Goal: Task Accomplishment & Management: Use online tool/utility

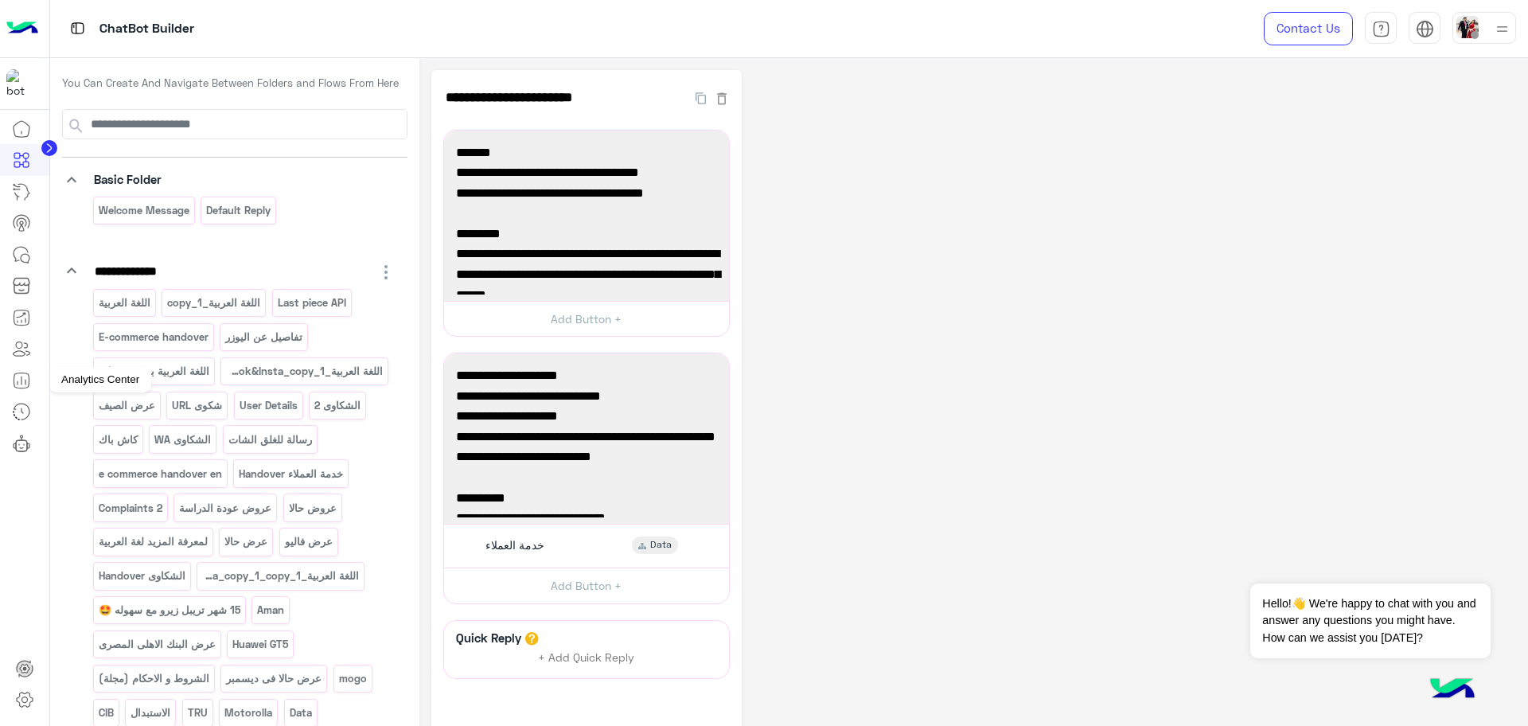
scroll to position [298, 0]
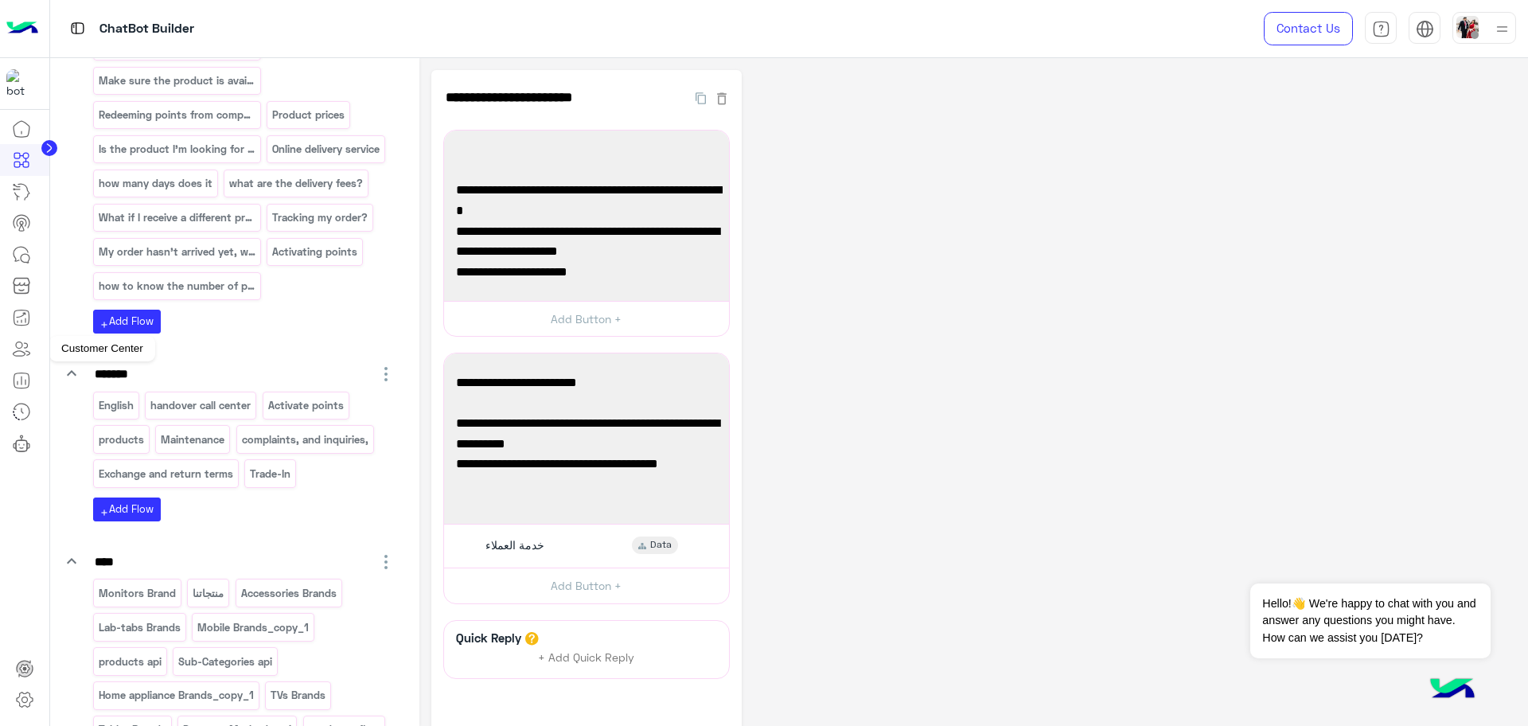
click at [21, 361] on link at bounding box center [21, 349] width 43 height 32
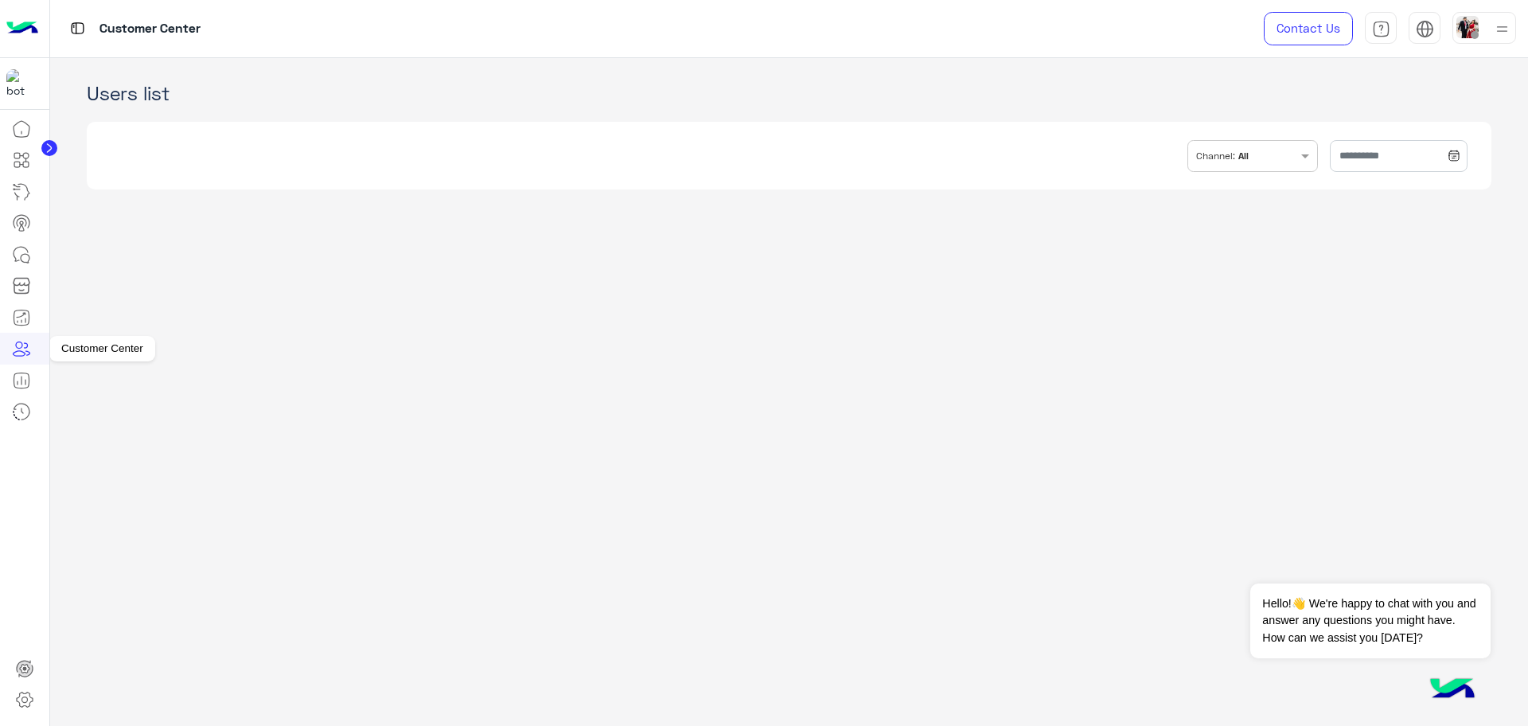
click at [24, 350] on icon at bounding box center [21, 348] width 19 height 19
click at [1336, 166] on input "text" at bounding box center [1399, 156] width 138 height 32
click at [1372, 195] on button "[DATE]" at bounding box center [1376, 188] width 135 height 33
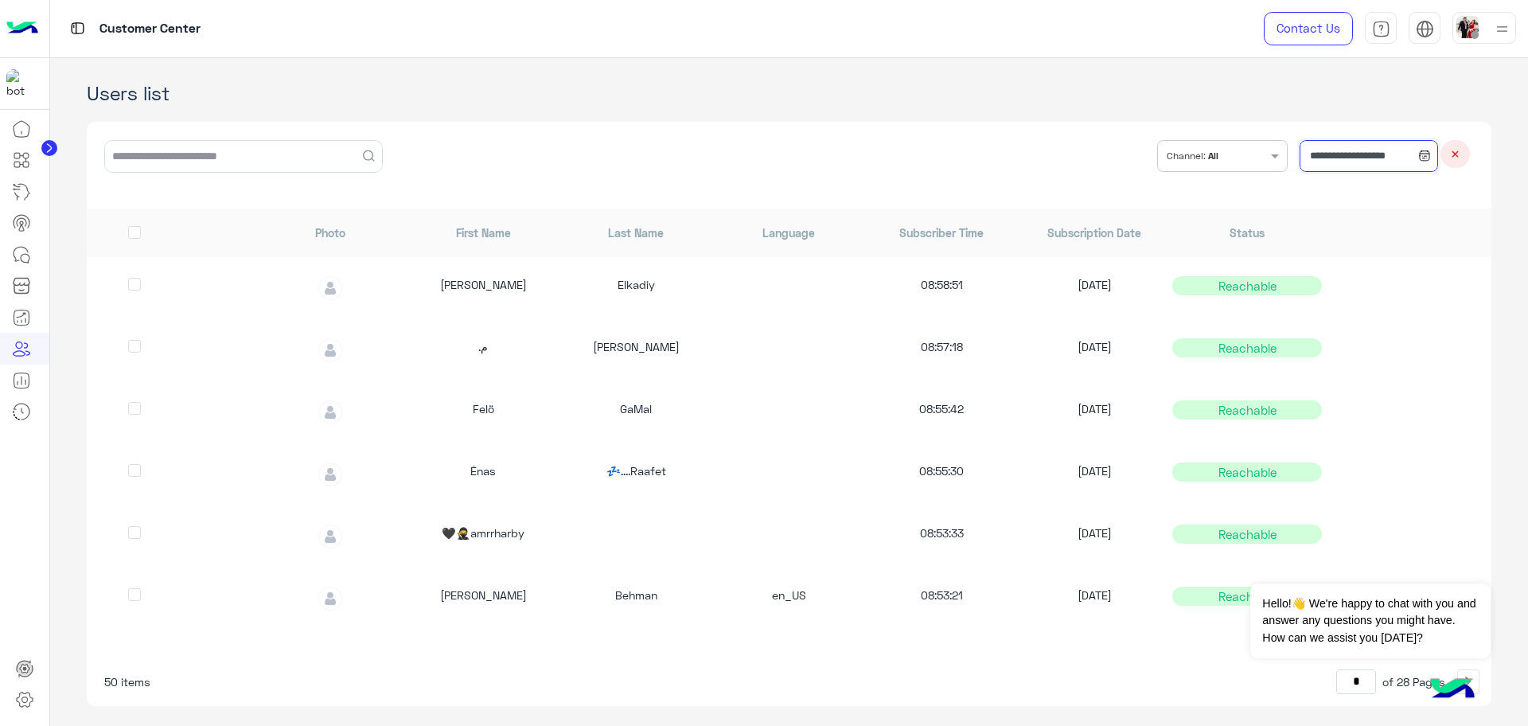
click at [1350, 157] on input "**********" at bounding box center [1369, 156] width 138 height 32
click at [1347, 357] on button "Custom range" at bounding box center [1341, 355] width 135 height 33
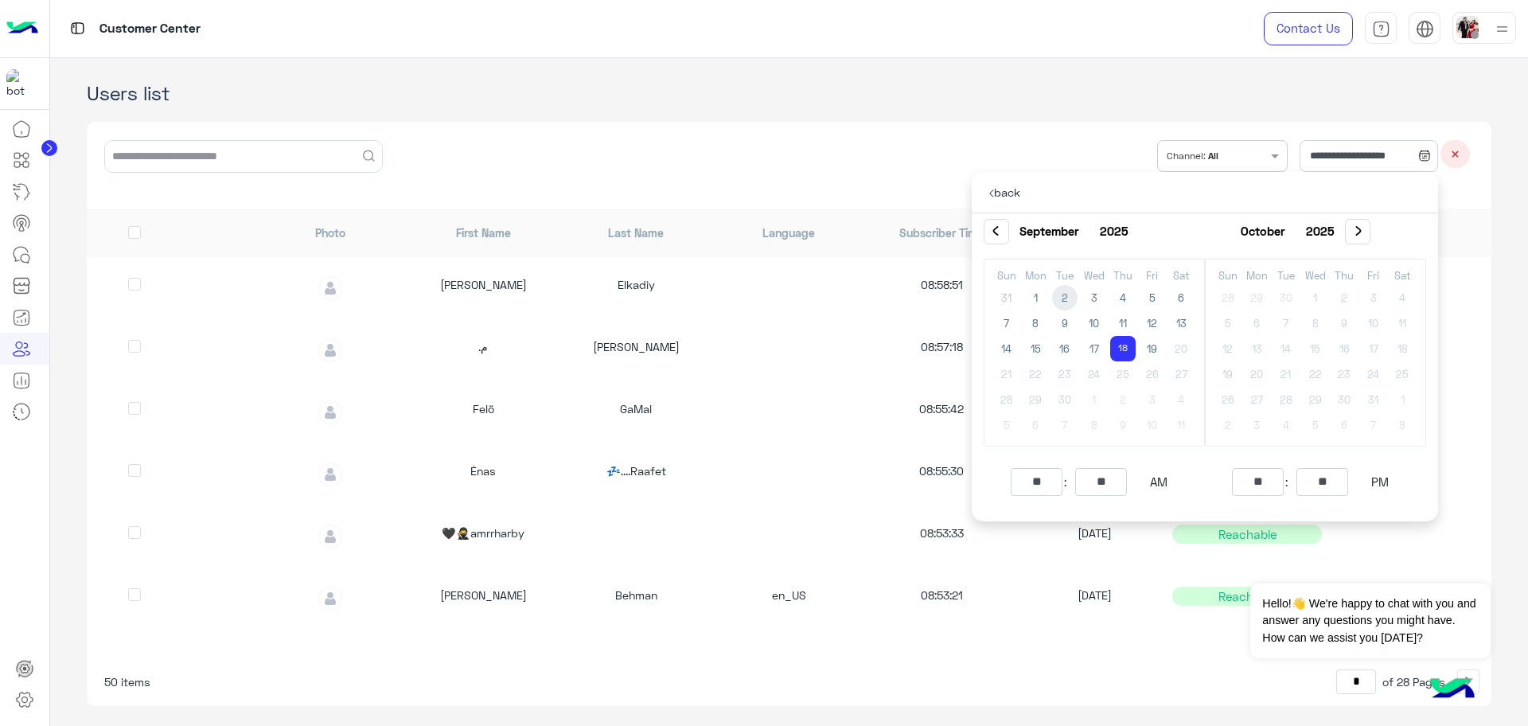
click at [1000, 236] on button "‹" at bounding box center [996, 231] width 25 height 25
click at [1454, 561] on button "Dismiss ✕" at bounding box center [1443, 564] width 96 height 32
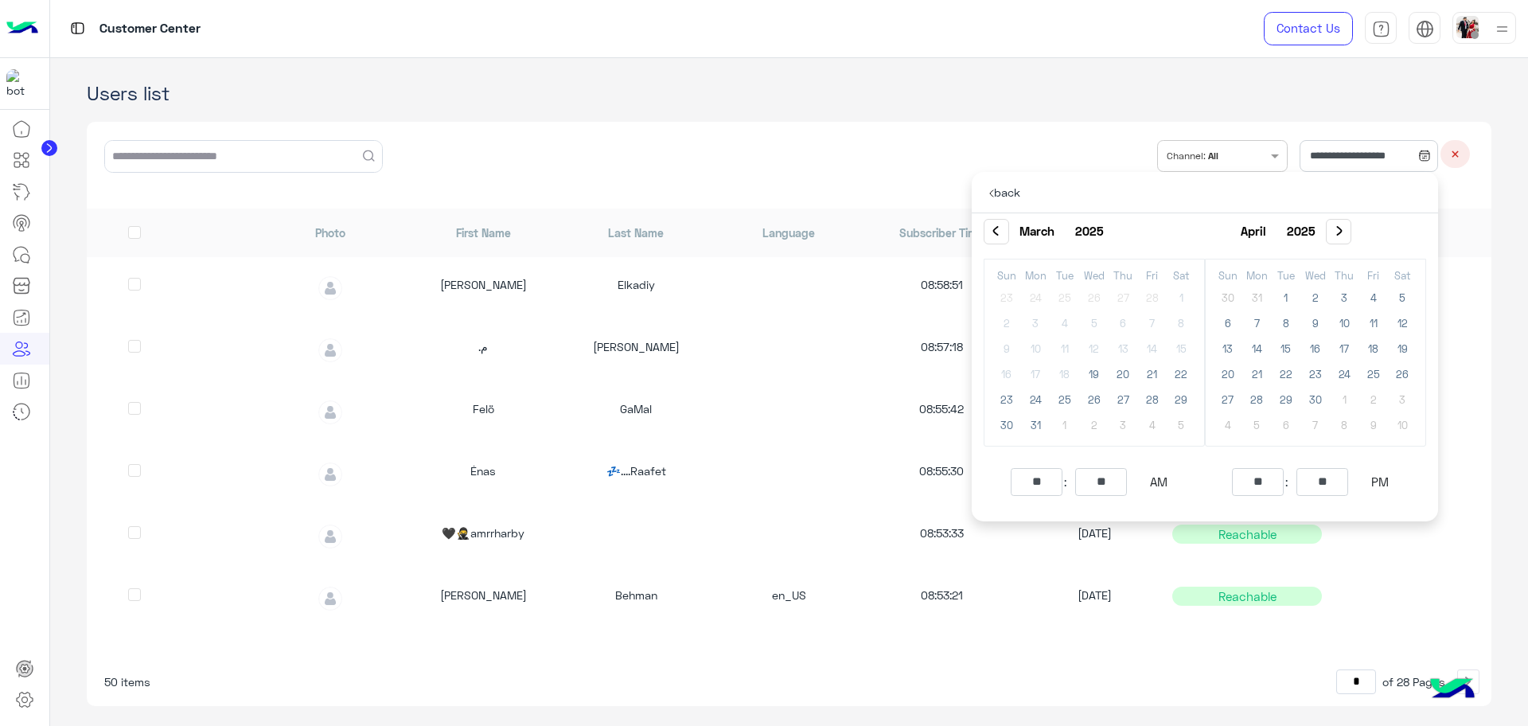
click at [700, 152] on div "**********" at bounding box center [789, 165] width 1405 height 87
click at [1090, 374] on span "19" at bounding box center [1094, 373] width 25 height 25
click at [1352, 238] on button "›" at bounding box center [1338, 231] width 25 height 25
click at [1353, 238] on button "›" at bounding box center [1340, 231] width 25 height 25
click at [1349, 238] on button "›" at bounding box center [1336, 231] width 25 height 25
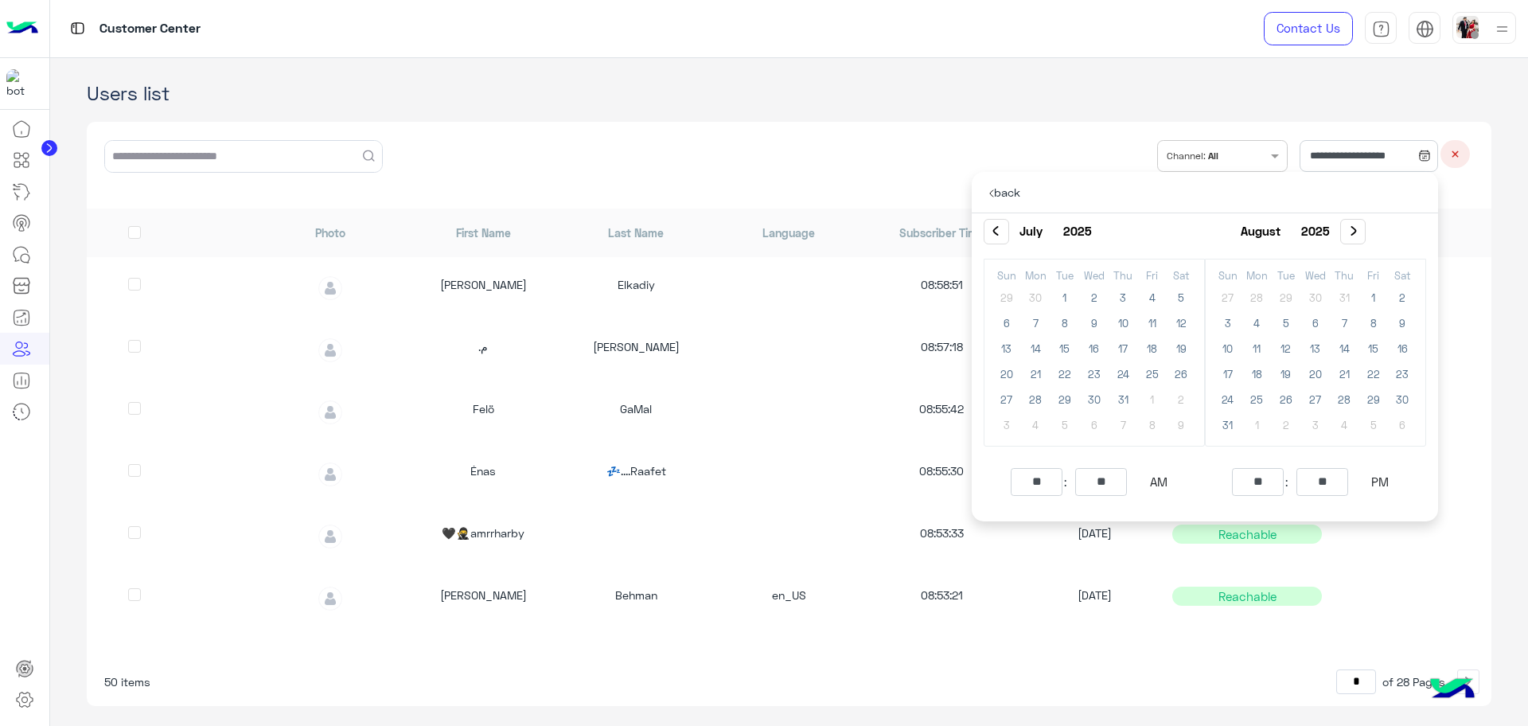
click at [1366, 238] on button "›" at bounding box center [1352, 231] width 25 height 25
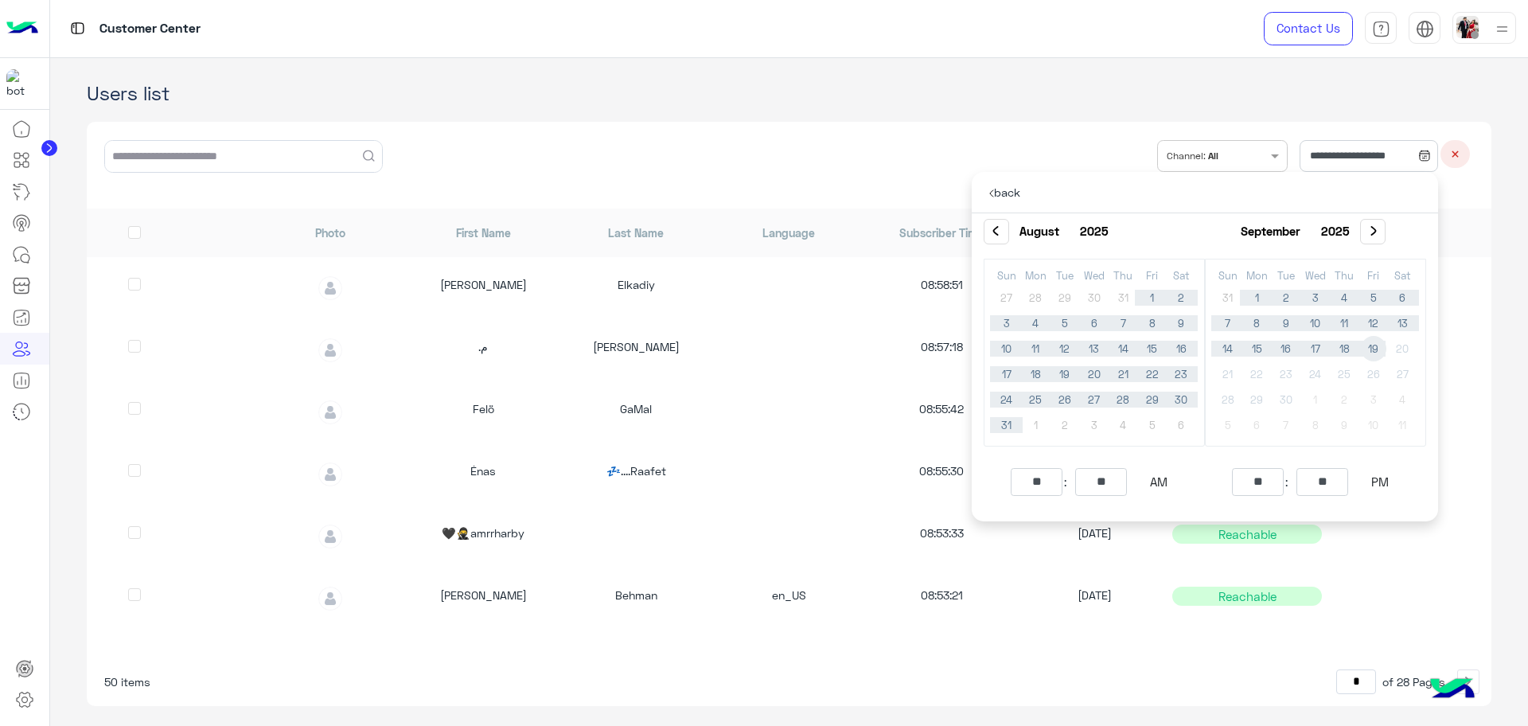
click at [1373, 351] on span "19" at bounding box center [1373, 348] width 25 height 25
type input "**********"
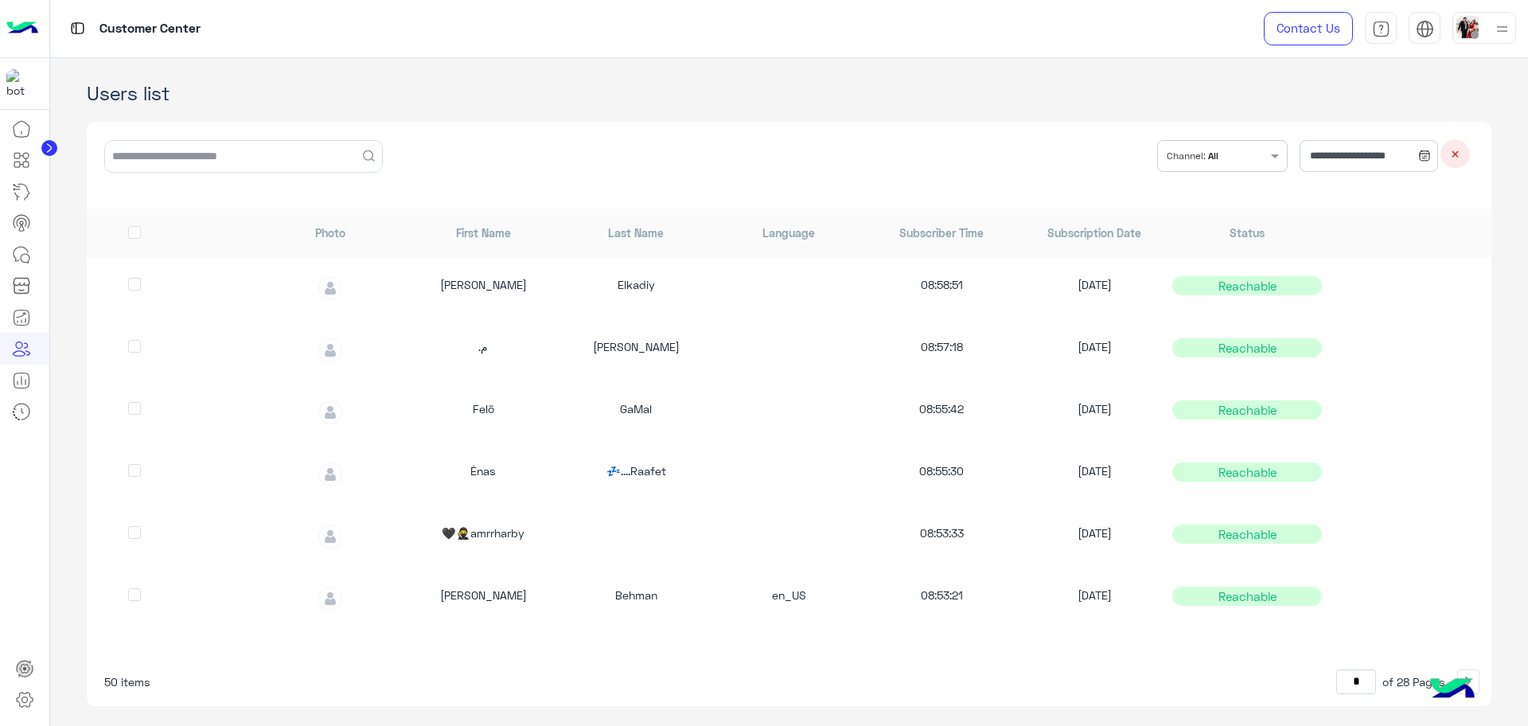
click at [1222, 168] on div at bounding box center [1243, 155] width 49 height 29
click at [1218, 265] on b "WhatsApp" at bounding box center [1245, 267] width 55 height 17
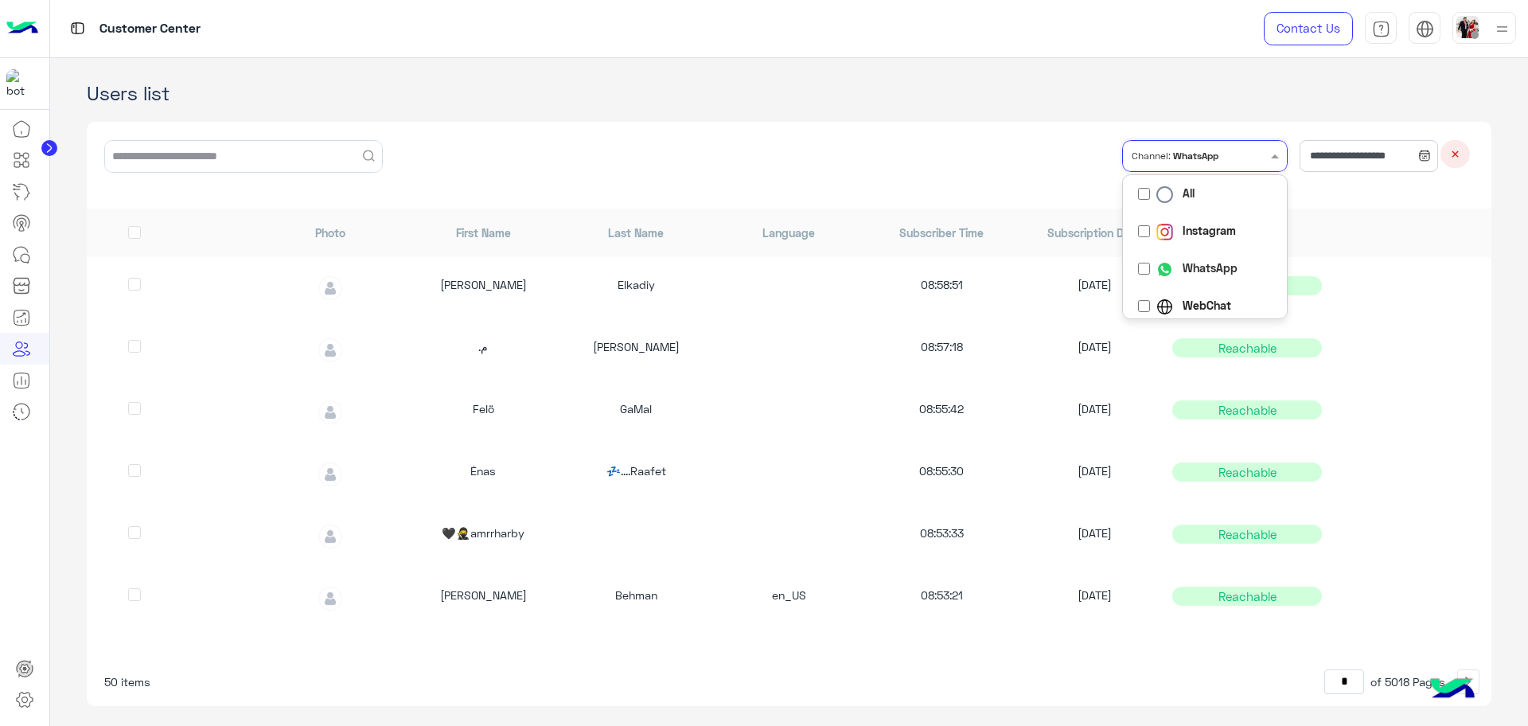
click at [519, 111] on div "**********" at bounding box center [789, 414] width 1405 height 608
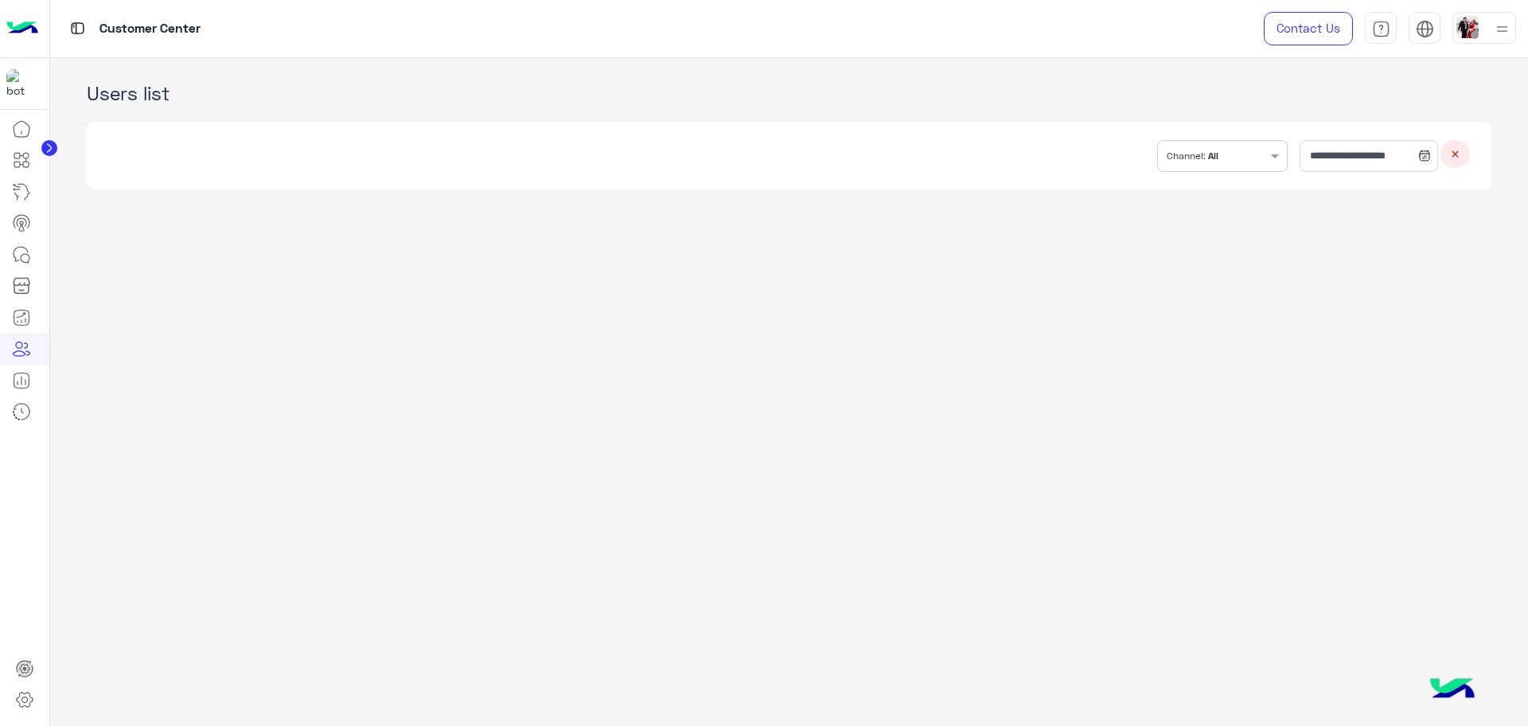
click at [1422, 96] on h1 "Users list" at bounding box center [789, 93] width 1405 height 22
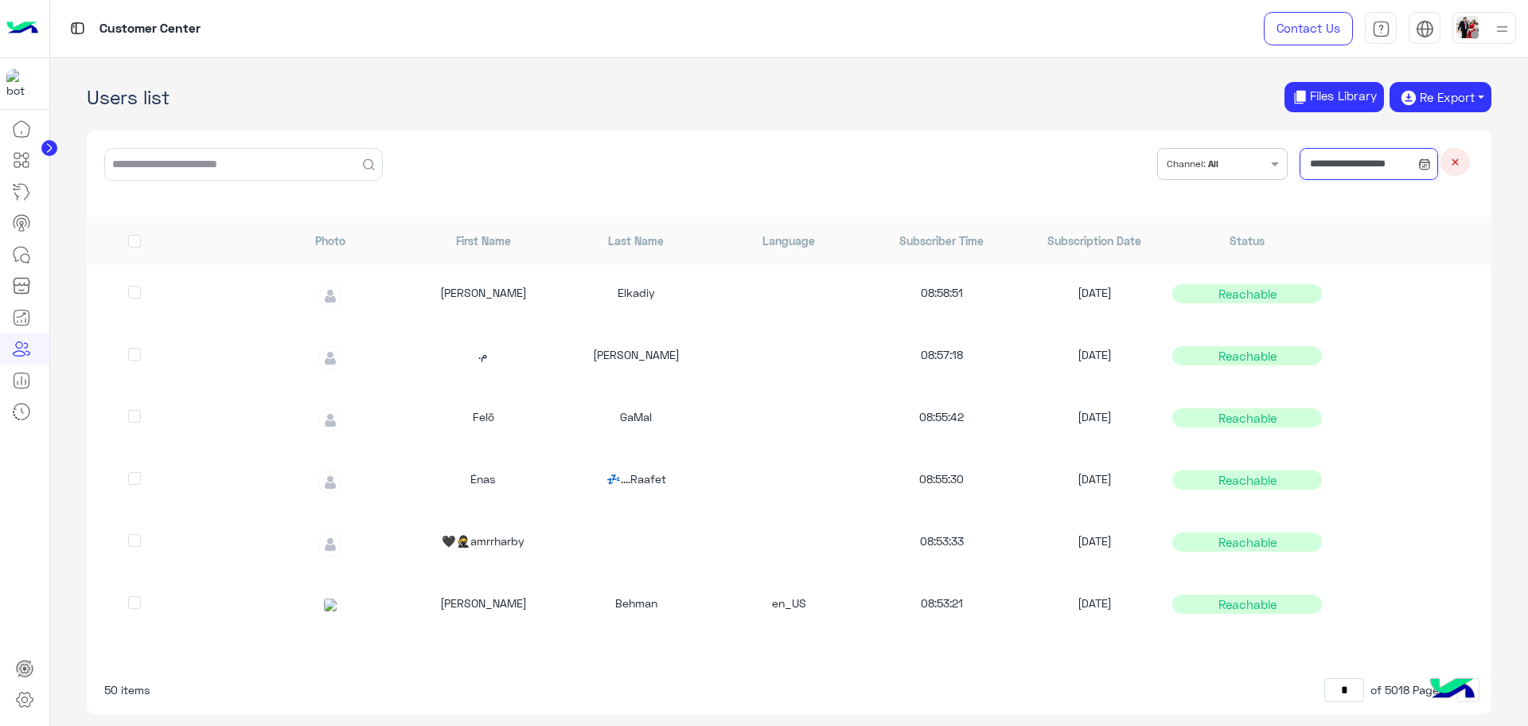
click at [1360, 170] on input "**********" at bounding box center [1369, 164] width 138 height 32
click at [1359, 361] on button "Custom range" at bounding box center [1341, 363] width 135 height 33
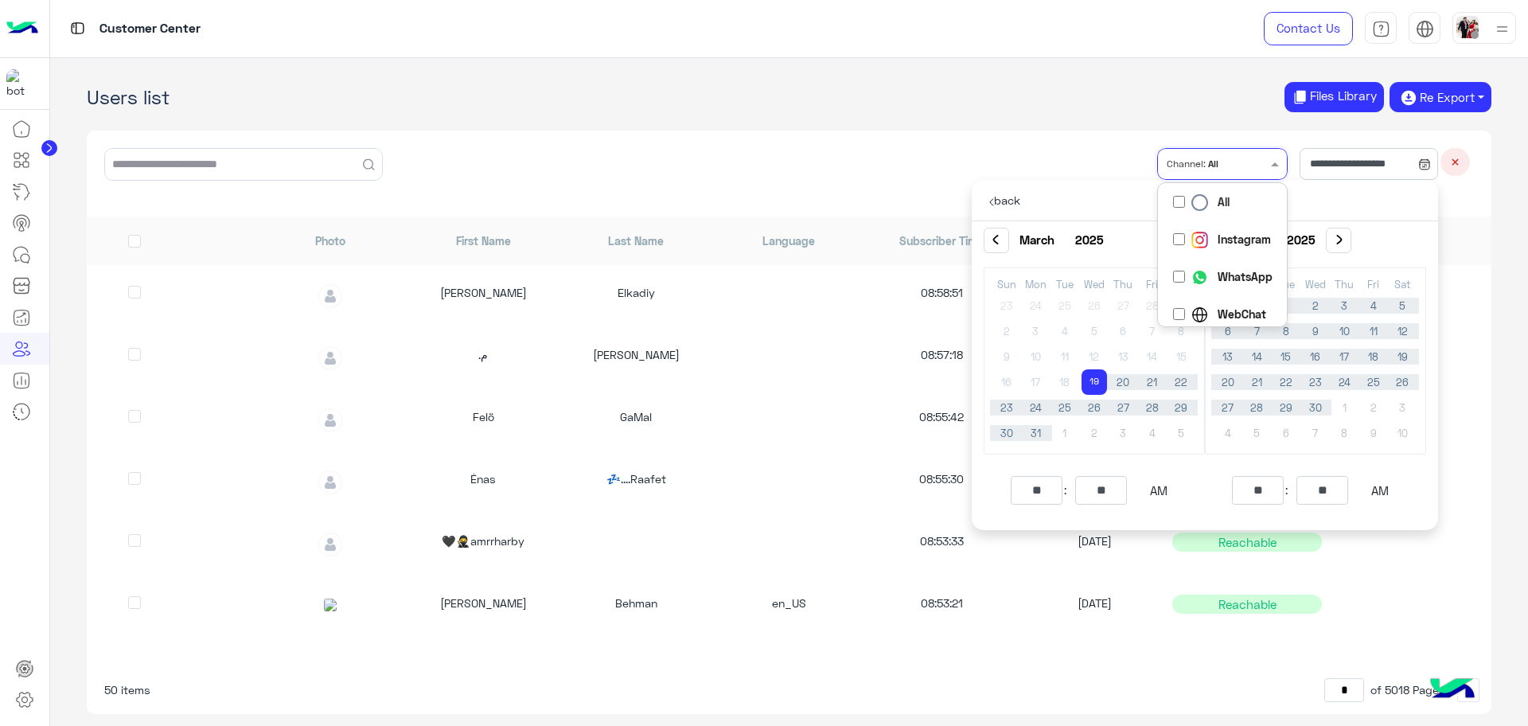
click at [1221, 163] on input "text" at bounding box center [1244, 163] width 46 height 27
click at [1218, 275] on b "WhatsApp" at bounding box center [1245, 276] width 55 height 17
click at [1467, 106] on button "Re Export" at bounding box center [1440, 97] width 101 height 30
click at [1445, 133] on button "CSV" at bounding box center [1440, 131] width 76 height 22
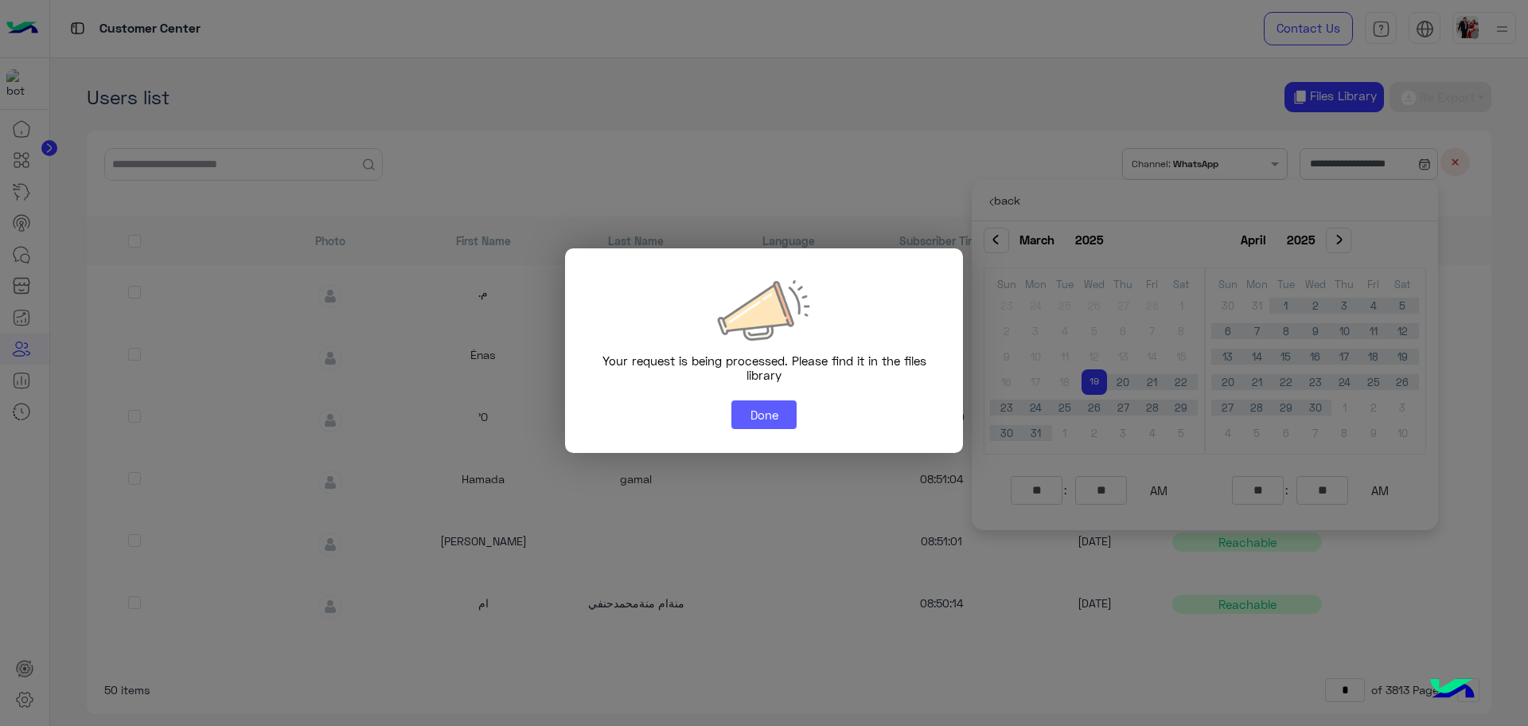
click at [765, 418] on button "Done" at bounding box center [763, 414] width 65 height 29
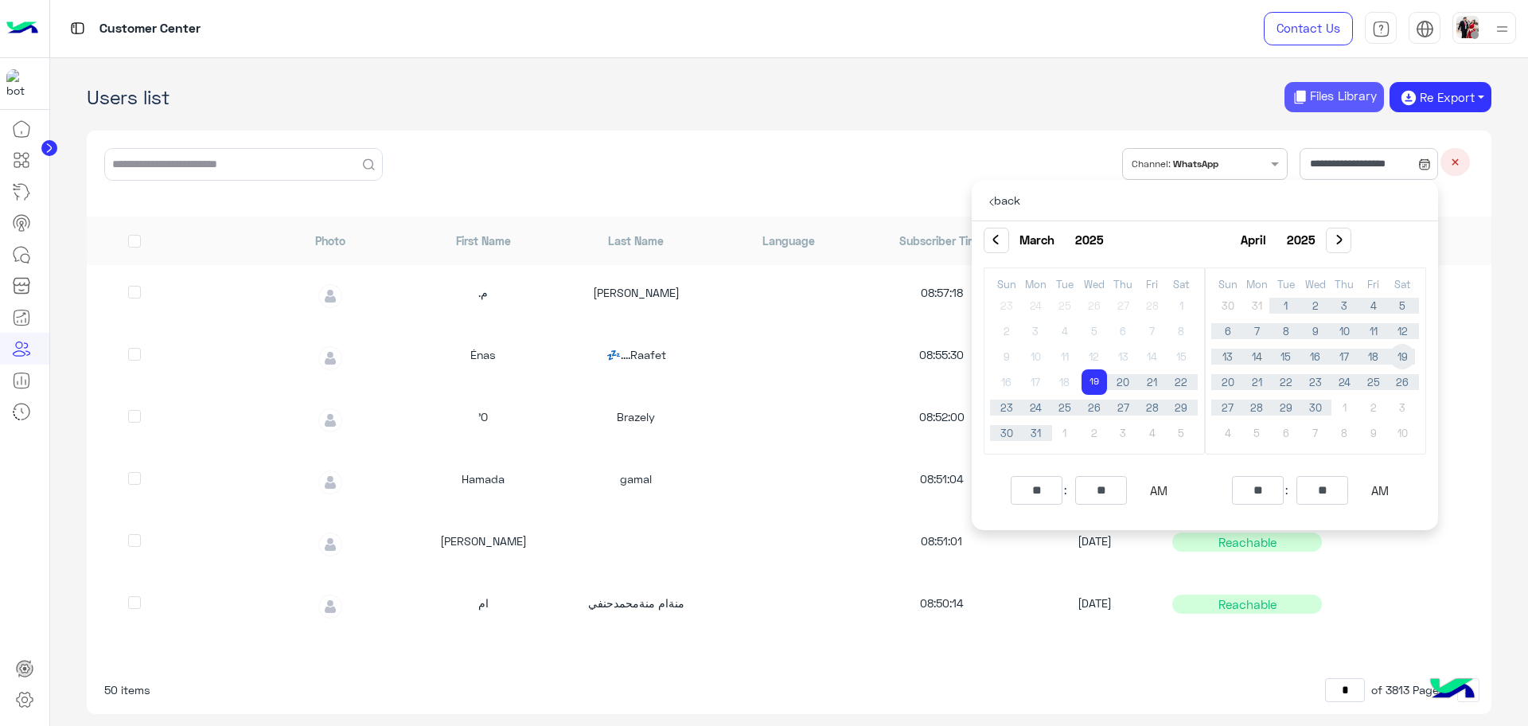
click at [1335, 98] on button "Files Library" at bounding box center [1334, 97] width 99 height 31
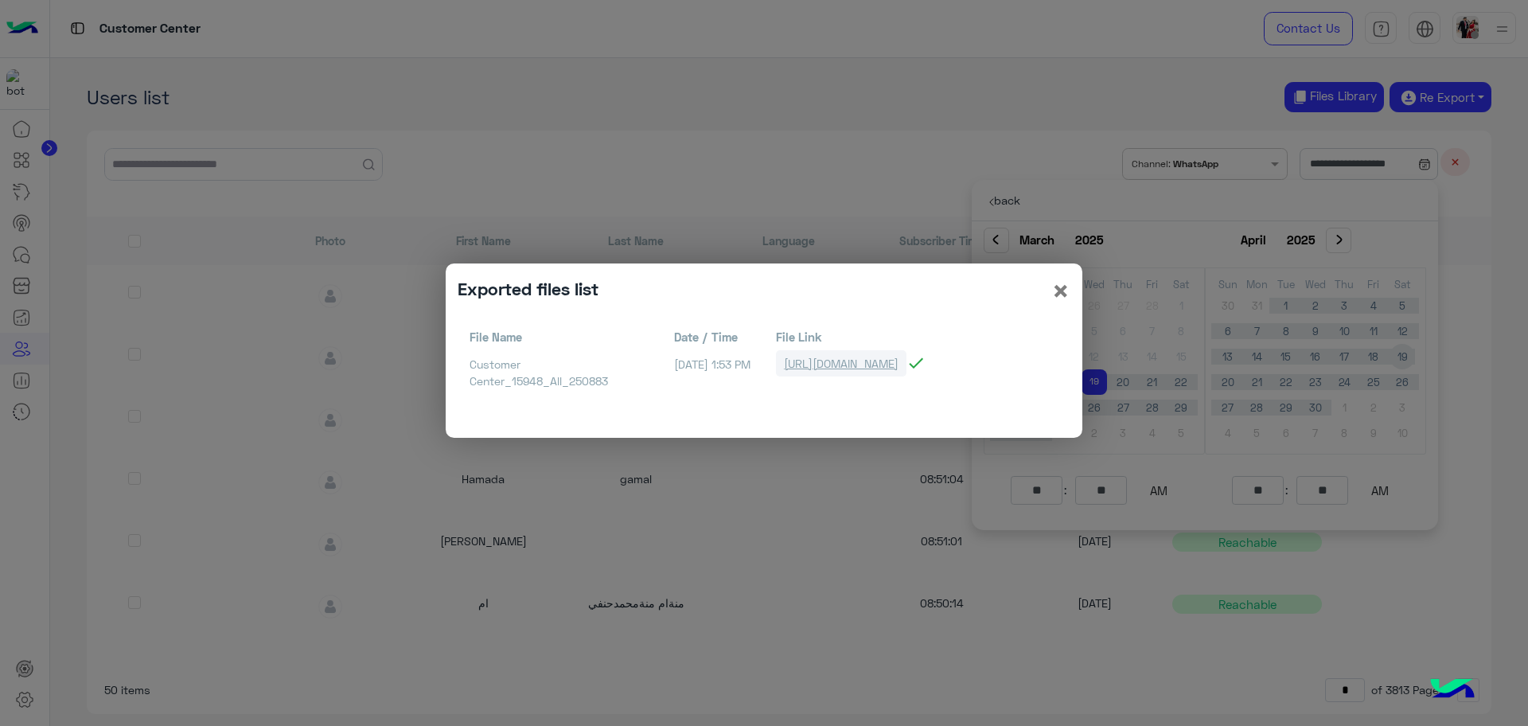
click at [907, 369] on link "[URL][DOMAIN_NAME]" at bounding box center [841, 363] width 131 height 26
click at [1055, 281] on span "×" at bounding box center [1060, 290] width 19 height 36
